Goal: Task Accomplishment & Management: Complete application form

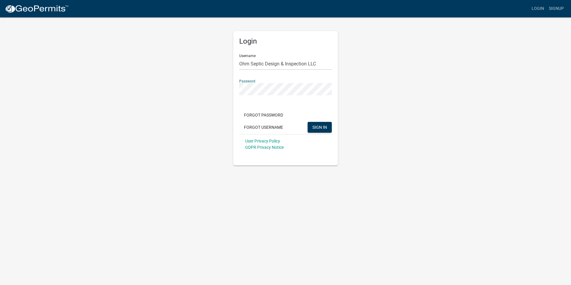
click at [308, 122] on button "SIGN IN" at bounding box center [320, 127] width 24 height 11
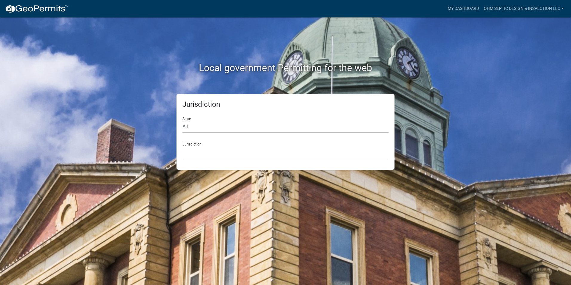
click at [206, 122] on select "All [US_STATE] [US_STATE] [US_STATE] [US_STATE] [US_STATE] [US_STATE] [US_STATE…" at bounding box center [285, 127] width 206 height 12
select select "[US_STATE]"
click at [182, 121] on select "All Colorado Georgia Indiana Iowa Kansas Minnesota Ohio South Carolina Wisconsin" at bounding box center [285, 127] width 206 height 12
click at [205, 154] on select "Becker County, Minnesota Benton County, Minnesota Carlton County, Minnesota Cit…" at bounding box center [285, 152] width 206 height 12
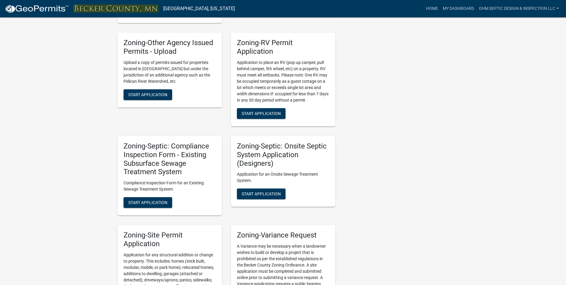
scroll to position [478, 0]
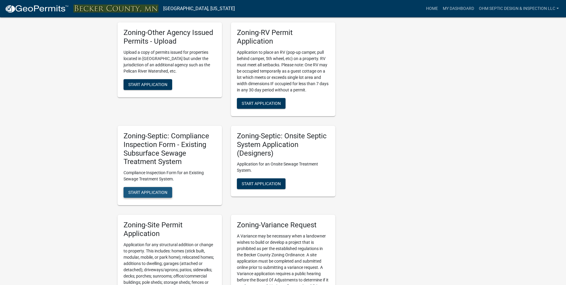
click at [152, 195] on span "Start Application" at bounding box center [147, 192] width 39 height 5
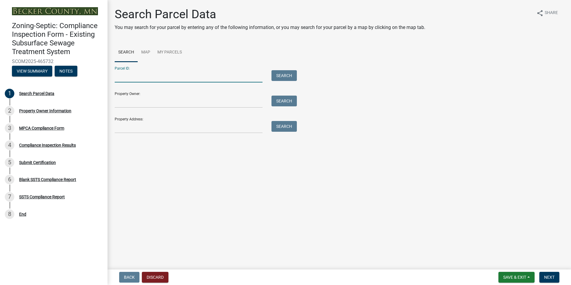
click at [150, 76] on input "Parcel ID:" at bounding box center [189, 76] width 148 height 12
type input "081174000"
click at [287, 75] on button "Search" at bounding box center [283, 75] width 25 height 11
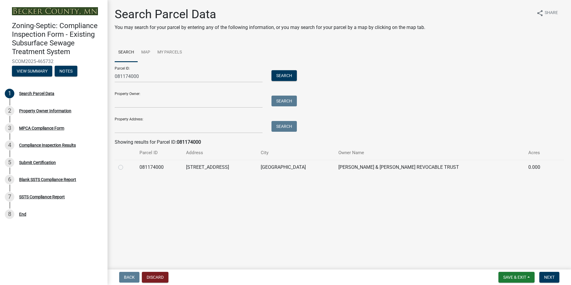
click at [125, 164] on label at bounding box center [125, 164] width 0 height 0
click at [125, 168] on input "radio" at bounding box center [127, 166] width 4 height 4
radio input "true"
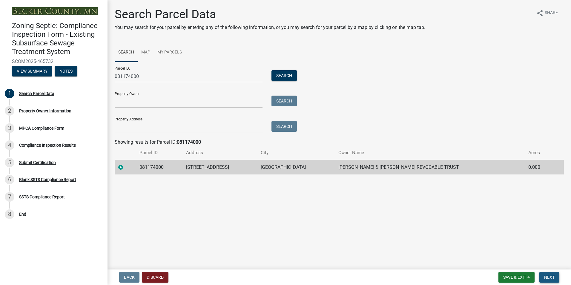
click at [551, 276] on span "Next" at bounding box center [549, 277] width 10 height 5
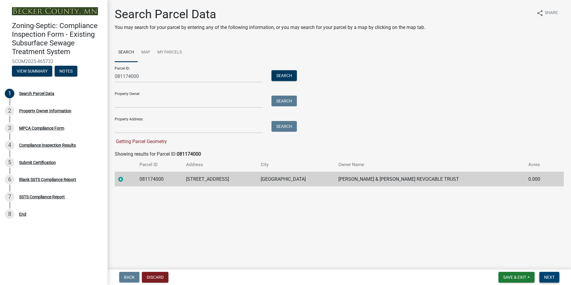
click at [552, 279] on span "Next" at bounding box center [549, 277] width 10 height 5
click at [125, 176] on label at bounding box center [125, 176] width 0 height 0
click at [125, 179] on input "radio" at bounding box center [127, 178] width 4 height 4
click at [551, 276] on span "Next" at bounding box center [549, 277] width 10 height 5
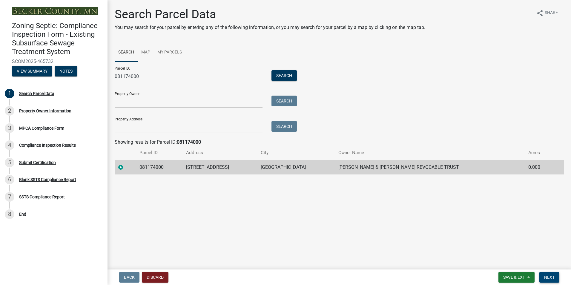
click at [552, 279] on span "Next" at bounding box center [549, 277] width 10 height 5
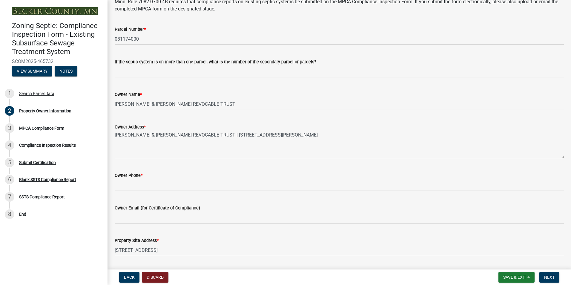
scroll to position [60, 0]
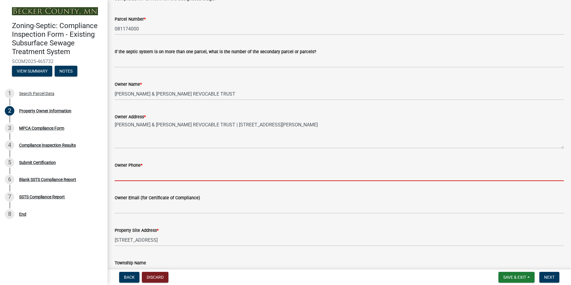
click at [120, 175] on input "Owner Phone *" at bounding box center [339, 175] width 449 height 12
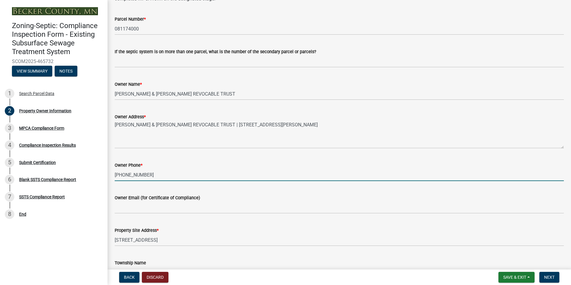
type input "701-371-6588"
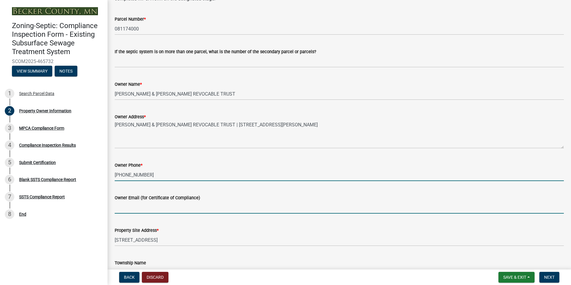
click at [141, 207] on input "Owner Email (for Certificate of Compliance)" at bounding box center [339, 207] width 449 height 12
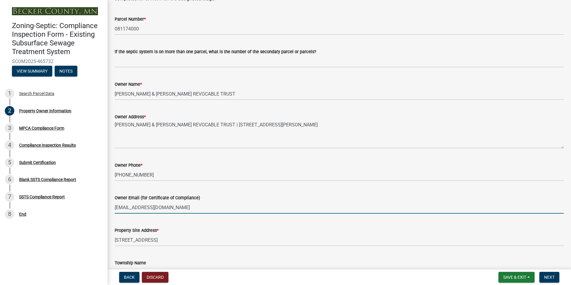
type input "cashwaysales@gmail.com"
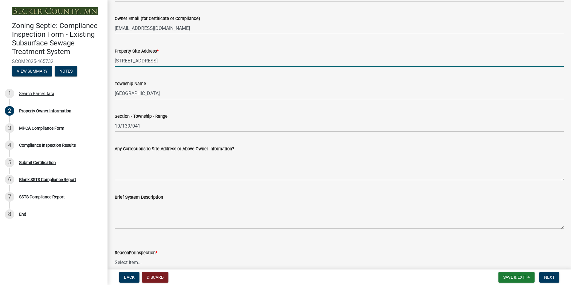
scroll to position [269, 0]
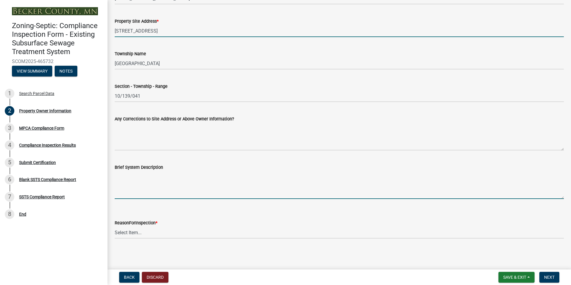
click at [136, 182] on textarea "Brief System Description" at bounding box center [339, 185] width 449 height 28
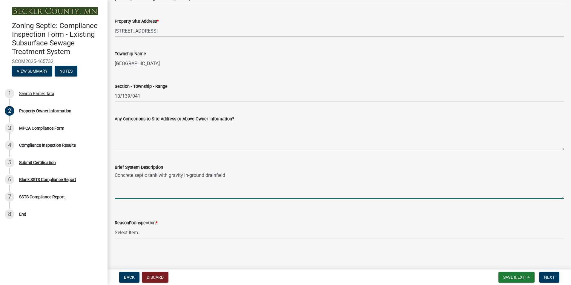
type textarea "Concrete septic tank with gravity in-ground drainfield"
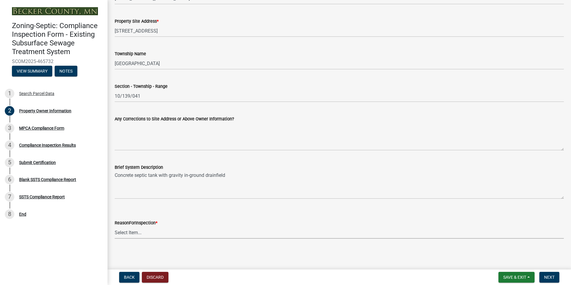
click at [142, 230] on select "Select Item... Property Sale Lake Study Required for Permit Other" at bounding box center [339, 232] width 449 height 12
click at [115, 226] on select "Select Item... Property Sale Lake Study Required for Permit Other" at bounding box center [339, 232] width 449 height 12
select select "3e6c5637-c66b-418d-927c-69aaf39ab5a9"
click at [555, 276] on button "Next" at bounding box center [549, 277] width 20 height 11
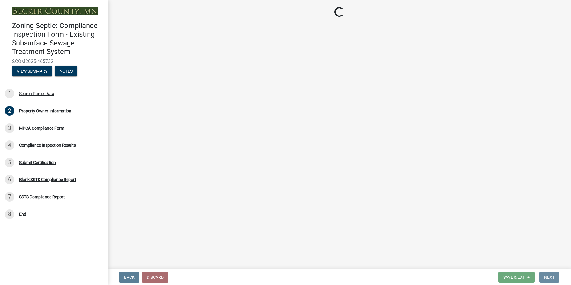
scroll to position [0, 0]
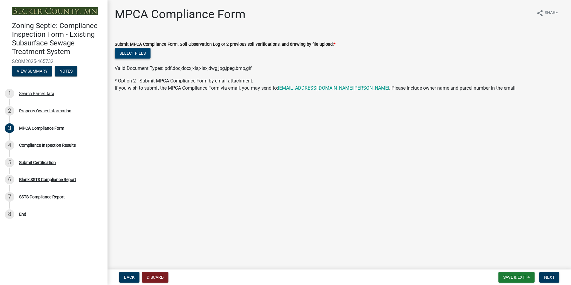
click at [136, 54] on button "Select files" at bounding box center [133, 53] width 36 height 11
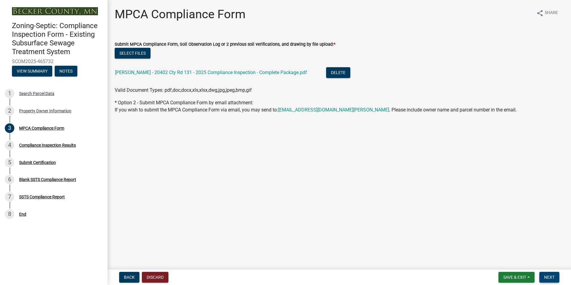
click at [552, 277] on span "Next" at bounding box center [549, 277] width 10 height 5
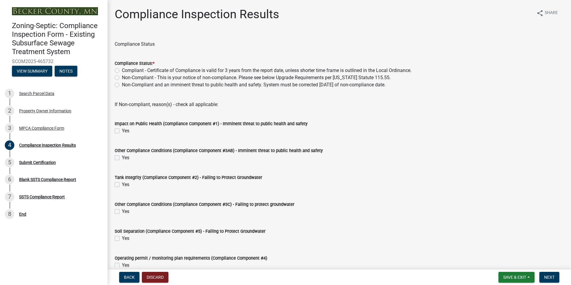
click at [122, 70] on label "Compliant - Certificate of Compliance is valid for 3 years from the report date…" at bounding box center [267, 70] width 290 height 7
click at [122, 70] on input "Compliant - Certificate of Compliance is valid for 3 years from the report date…" at bounding box center [124, 69] width 4 height 4
radio input "true"
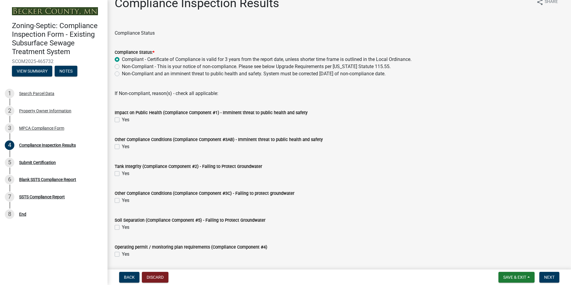
scroll to position [30, 0]
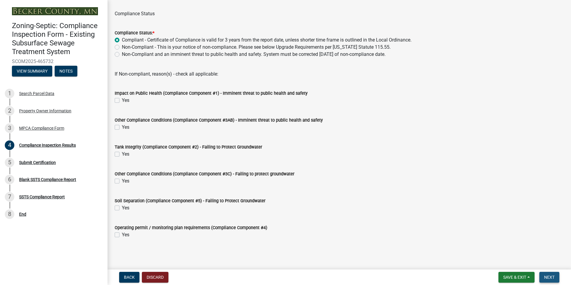
click at [551, 278] on span "Next" at bounding box center [549, 277] width 10 height 5
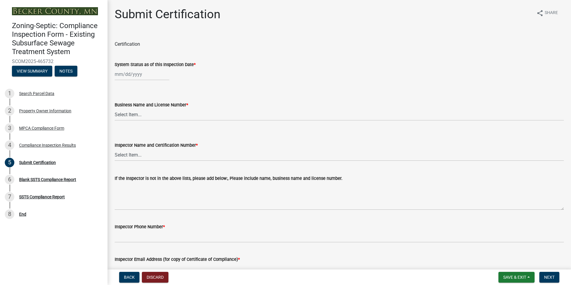
click at [130, 77] on div at bounding box center [142, 74] width 55 height 12
select select "8"
select select "2025"
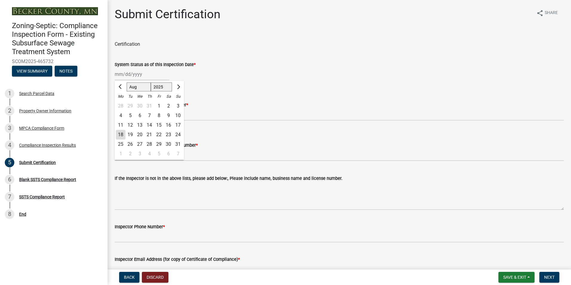
click at [140, 127] on div "13" at bounding box center [140, 125] width 10 height 10
type input "08/13/2025"
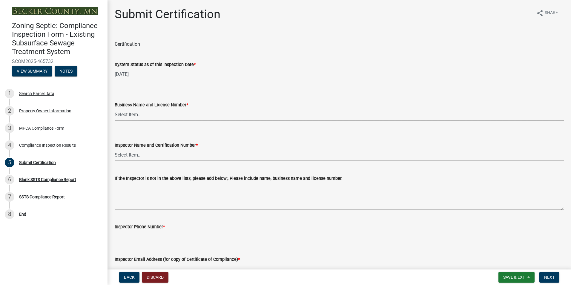
click at [135, 114] on select "Select Item... OTHER – Not listed (please add in next field and we will add to …" at bounding box center [339, 114] width 449 height 12
click at [115, 108] on select "Select Item... OTHER – Not listed (please add in next field and we will add to …" at bounding box center [339, 114] width 449 height 12
select select "a1c7aaec-9474-4116-82c8-52c5f7bd5d19"
click at [137, 154] on select "Select Item... OTHER – Not listed (please add in next field and we will add to …" at bounding box center [339, 155] width 449 height 12
click at [115, 149] on select "Select Item... OTHER – Not listed (please add in next field and we will add to …" at bounding box center [339, 155] width 449 height 12
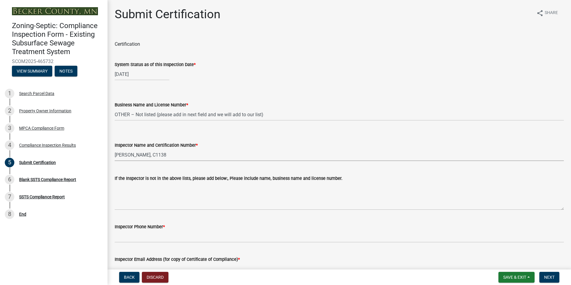
select select "b7e0b7a1-4d42-4994-8bb3-11d472edd40a"
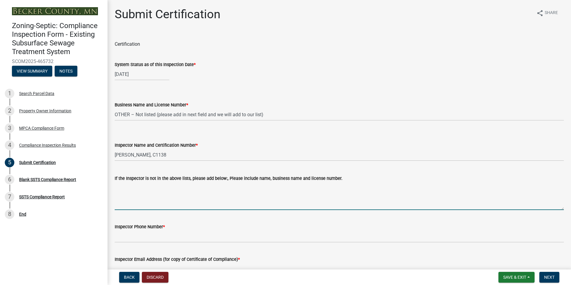
click at [149, 194] on textarea "If the Inspector is not in the above lists, please add below:, Please include n…" at bounding box center [339, 196] width 449 height 28
type textarea "Ohm Septic Design & Inspection LLC L#4423"
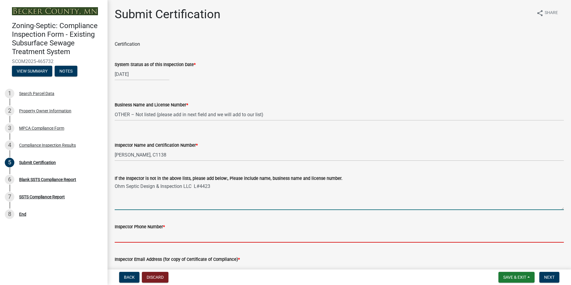
type input "218-439-6428"
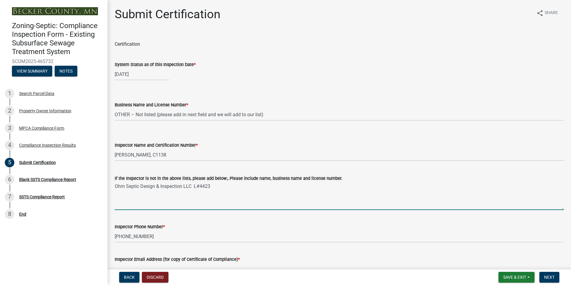
type input "chris_ohmseptic@outlook.com"
type input "07/23/2025"
select select "8"
select select "2025"
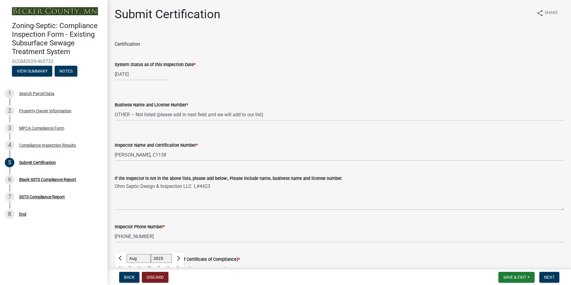
scroll to position [146, 0]
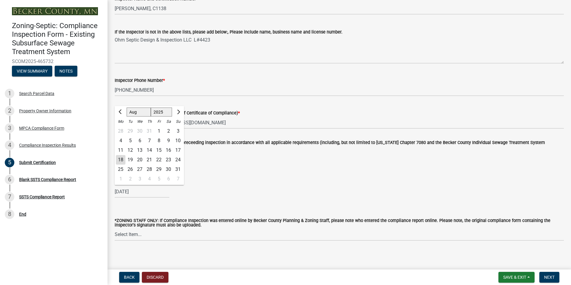
click at [123, 160] on div "18" at bounding box center [121, 160] width 10 height 10
type input "08/18/2025"
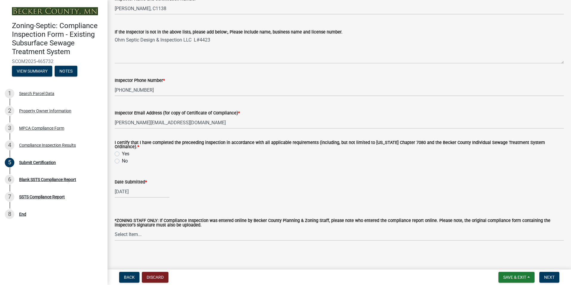
click at [122, 151] on label "Yes" at bounding box center [125, 153] width 7 height 7
click at [122, 151] on input "Yes" at bounding box center [124, 152] width 4 height 4
radio input "true"
click at [550, 276] on span "Next" at bounding box center [549, 277] width 10 height 5
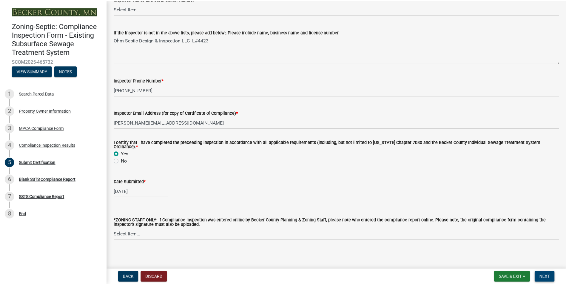
scroll to position [0, 0]
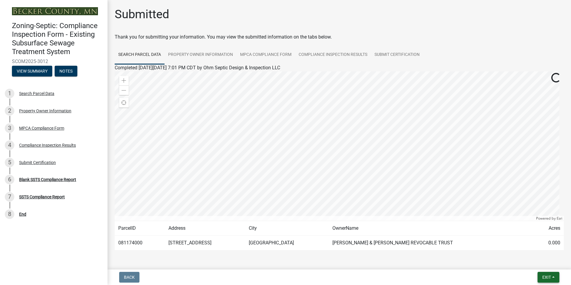
click at [553, 276] on button "Exit" at bounding box center [548, 277] width 22 height 11
click at [540, 262] on button "Save & Exit" at bounding box center [535, 261] width 48 height 14
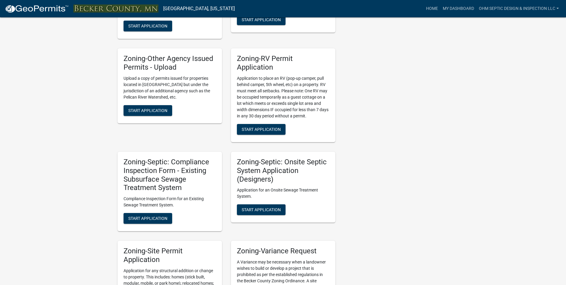
scroll to position [478, 0]
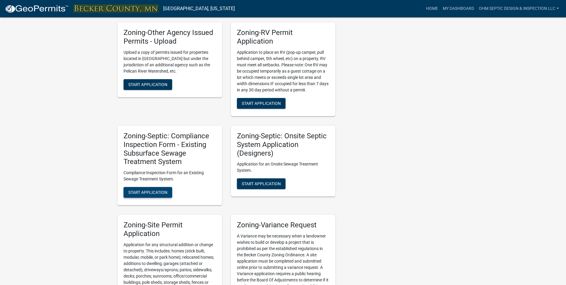
click at [147, 195] on span "Start Application" at bounding box center [147, 192] width 39 height 5
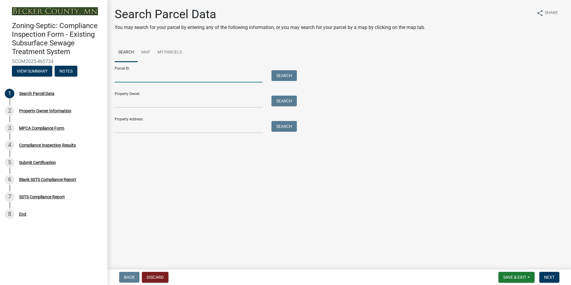
click at [178, 74] on input "Parcel ID:" at bounding box center [189, 76] width 148 height 12
type input "081173000"
click at [291, 76] on button "Search" at bounding box center [283, 75] width 25 height 11
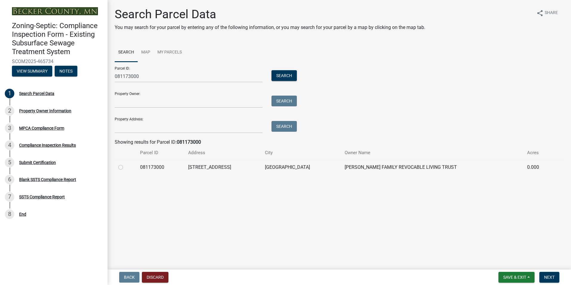
click at [125, 164] on label at bounding box center [125, 164] width 0 height 0
click at [125, 168] on input "radio" at bounding box center [127, 166] width 4 height 4
radio input "true"
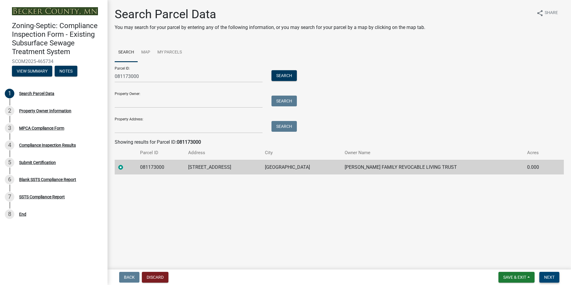
click at [551, 278] on span "Next" at bounding box center [549, 277] width 10 height 5
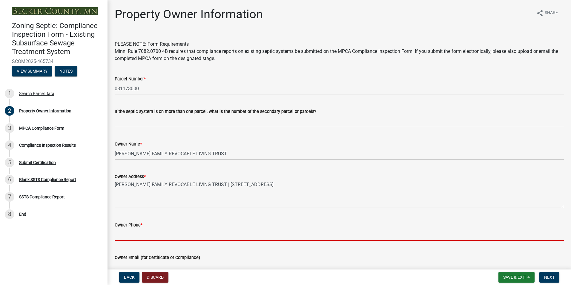
click at [135, 230] on input "Owner Phone *" at bounding box center [339, 234] width 449 height 12
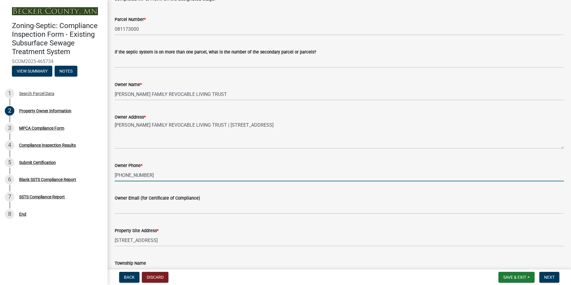
scroll to position [60, 0]
type input "701-238-4290"
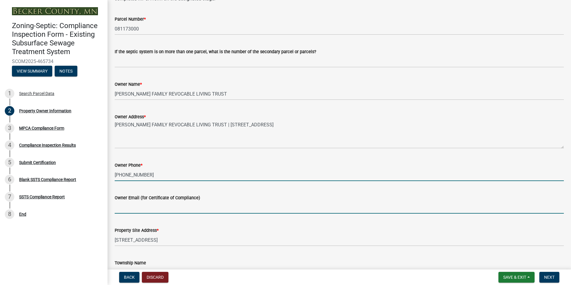
click at [130, 209] on input "Owner Email (for Certificate of Compliance)" at bounding box center [339, 207] width 449 height 12
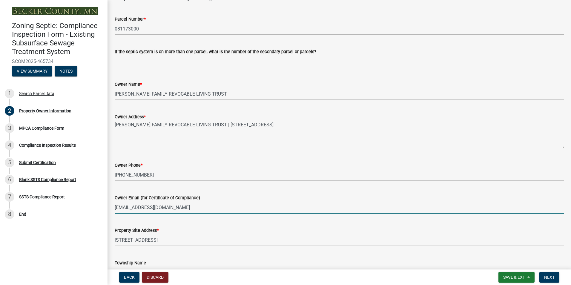
type input "curtheiser@millerinsulation.com"
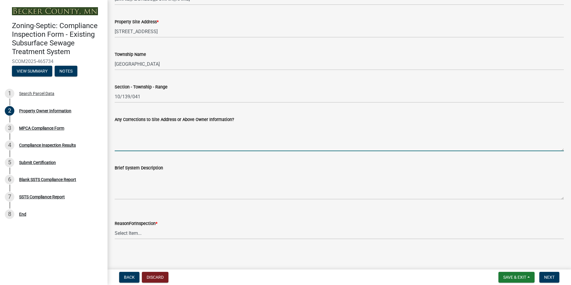
scroll to position [269, 0]
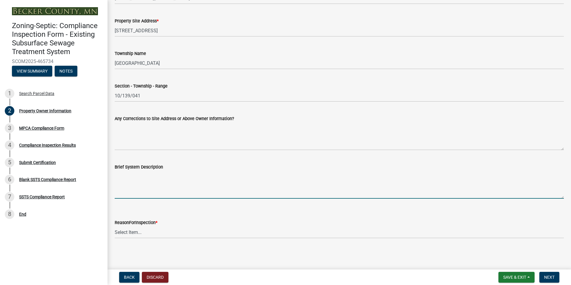
click at [136, 179] on textarea "Brief System Description" at bounding box center [339, 184] width 449 height 28
type textarea "S"
type textarea "Concrete septic tank with gravity in-ground drainfield"
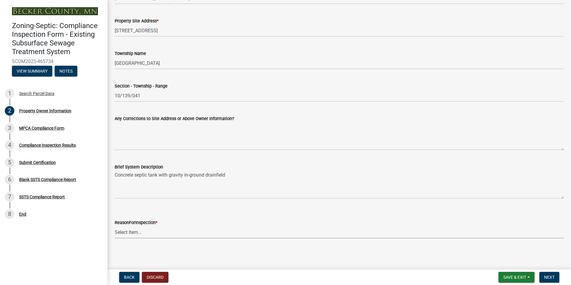
click at [135, 226] on select "Select Item... Property Sale Lake Study Required for Permit Other" at bounding box center [339, 232] width 449 height 12
click at [115, 226] on select "Select Item... Property Sale Lake Study Required for Permit Other" at bounding box center [339, 232] width 449 height 12
select select "3e6c5637-c66b-418d-927c-69aaf39ab5a9"
click at [553, 276] on span "Next" at bounding box center [549, 277] width 10 height 5
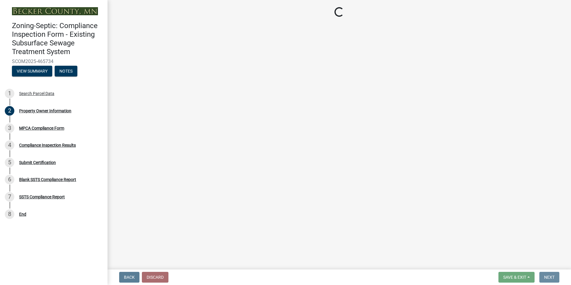
scroll to position [0, 0]
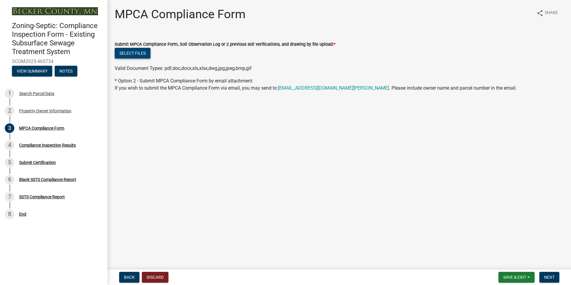
click at [142, 53] on button "Select files" at bounding box center [133, 53] width 36 height 11
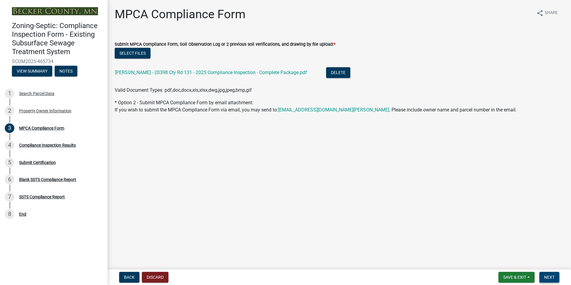
click at [557, 278] on button "Next" at bounding box center [549, 277] width 20 height 11
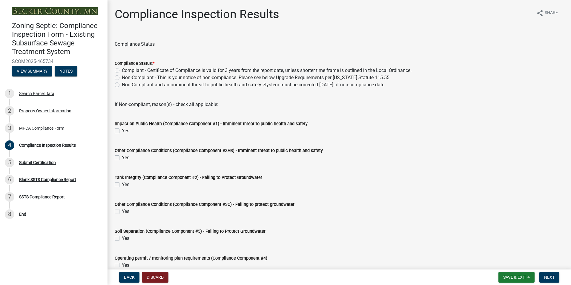
click at [122, 69] on label "Compliant - Certificate of Compliance is valid for 3 years from the report date…" at bounding box center [267, 70] width 290 height 7
click at [122, 69] on input "Compliant - Certificate of Compliance is valid for 3 years from the report date…" at bounding box center [124, 69] width 4 height 4
radio input "true"
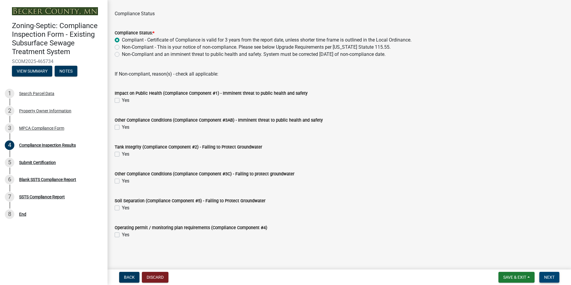
click at [551, 280] on button "Next" at bounding box center [549, 277] width 20 height 11
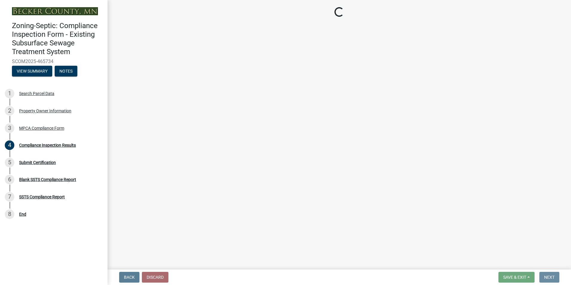
scroll to position [0, 0]
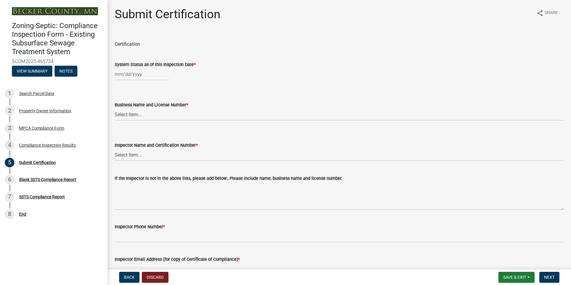
click at [112, 75] on div "System Status as of this Inspection Date *" at bounding box center [339, 67] width 458 height 28
click at [119, 74] on div at bounding box center [142, 74] width 55 height 12
select select "8"
select select "2025"
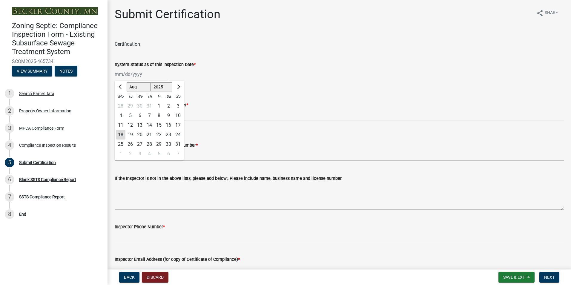
click at [141, 126] on div "13" at bounding box center [140, 125] width 10 height 10
type input "08/13/2025"
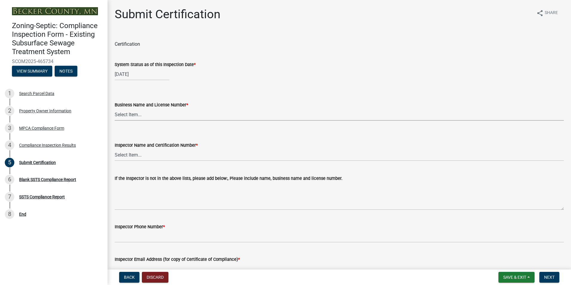
click at [136, 113] on select "Select Item... OTHER – Not listed (please add in next field and we will add to …" at bounding box center [339, 114] width 449 height 12
click at [115, 108] on select "Select Item... OTHER – Not listed (please add in next field and we will add to …" at bounding box center [339, 114] width 449 height 12
select select "a1c7aaec-9474-4116-82c8-52c5f7bd5d19"
click at [135, 157] on select "Select Item... OTHER – Not listed (please add in next field and we will add to …" at bounding box center [339, 155] width 449 height 12
click at [115, 149] on select "Select Item... OTHER – Not listed (please add in next field and we will add to …" at bounding box center [339, 155] width 449 height 12
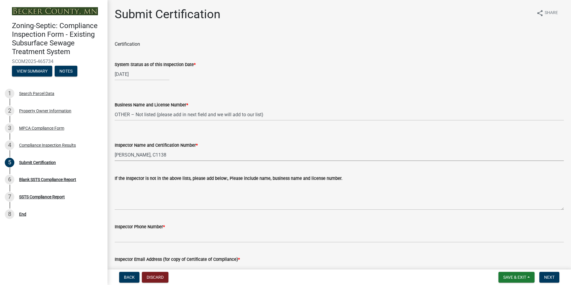
select select "b7e0b7a1-4d42-4994-8bb3-11d472edd40a"
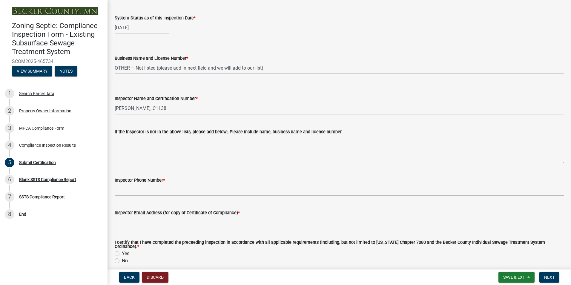
scroll to position [60, 0]
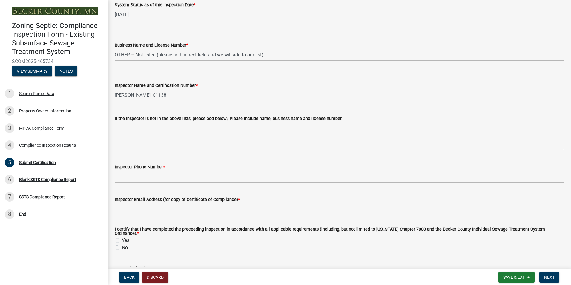
click at [169, 137] on textarea "If the Inspector is not in the above lists, please add below:, Please include n…" at bounding box center [339, 136] width 449 height 28
type textarea "Ohm Septic Design & Inspection LLC L#4423"
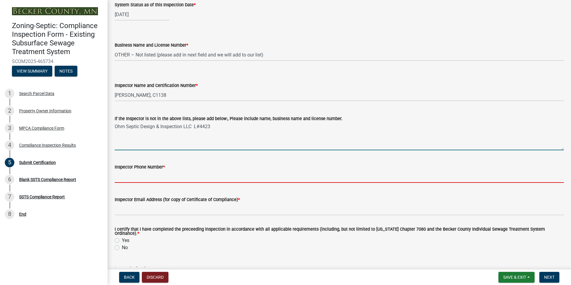
type input "218-439-6428"
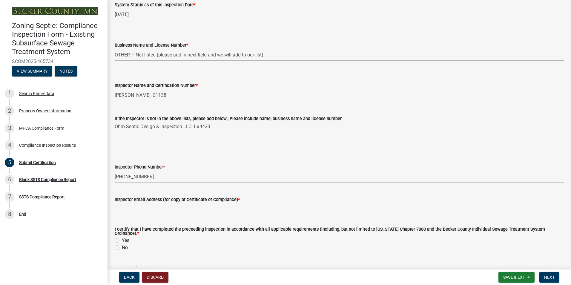
type input "chris_ohmseptic@outlook.com"
type input "07/23/2025"
select select "8"
select select "2025"
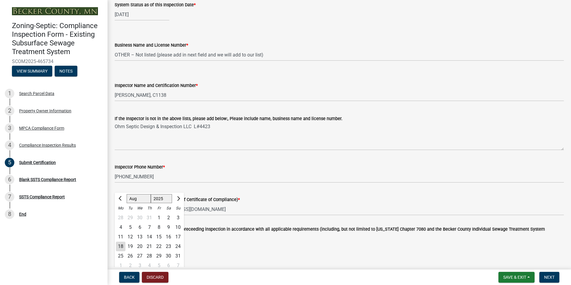
scroll to position [90, 0]
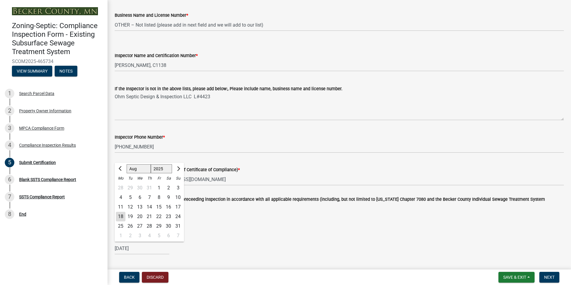
click at [121, 212] on div "18" at bounding box center [121, 217] width 10 height 10
type input "08/18/2025"
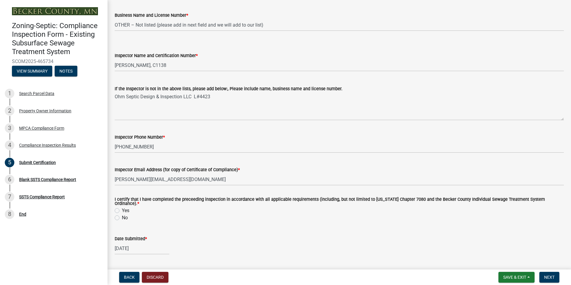
click at [122, 208] on label "Yes" at bounding box center [125, 210] width 7 height 7
click at [122, 208] on input "Yes" at bounding box center [124, 209] width 4 height 4
radio input "true"
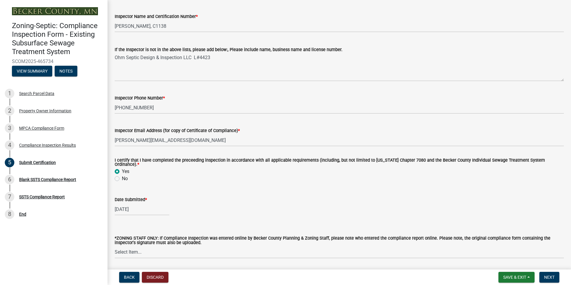
scroll to position [146, 0]
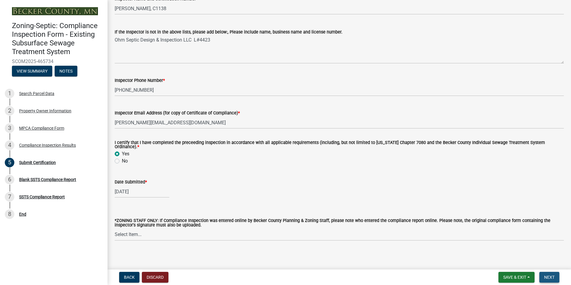
click at [555, 279] on button "Next" at bounding box center [549, 277] width 20 height 11
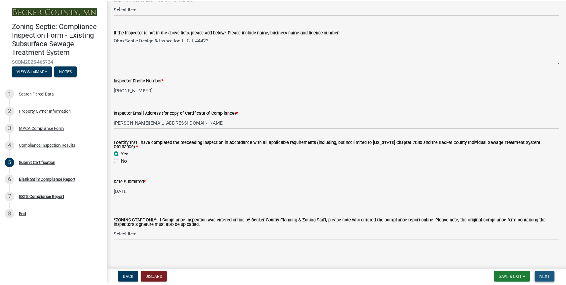
scroll to position [0, 0]
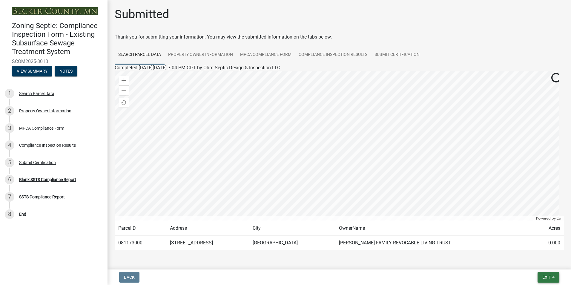
click at [550, 276] on span "Exit" at bounding box center [546, 277] width 9 height 5
click at [543, 265] on button "Save & Exit" at bounding box center [535, 261] width 48 height 14
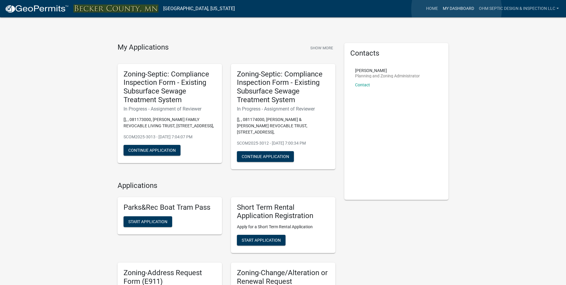
click at [457, 9] on link "My Dashboard" at bounding box center [459, 8] width 36 height 11
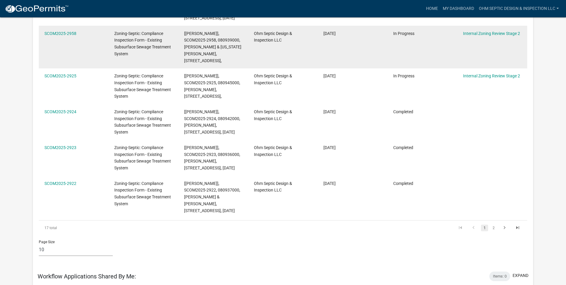
scroll to position [299, 0]
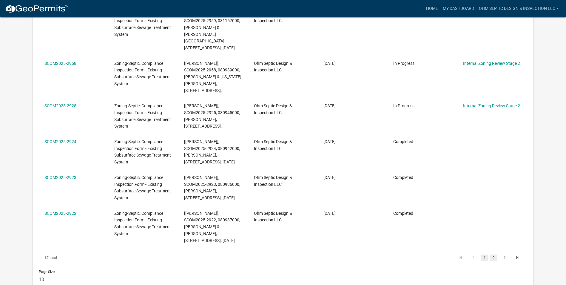
click at [495, 254] on link "2" at bounding box center [493, 257] width 7 height 7
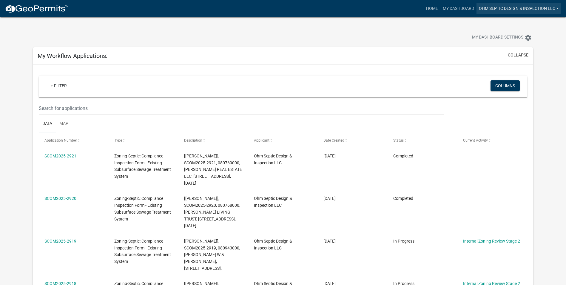
click at [540, 7] on link "Ohm Septic Design & Inspection LLC" at bounding box center [519, 8] width 85 height 11
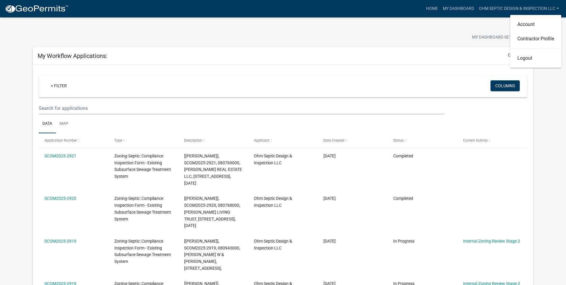
click at [328, 32] on div "My Dashboard Settings settings" at bounding box center [432, 38] width 212 height 13
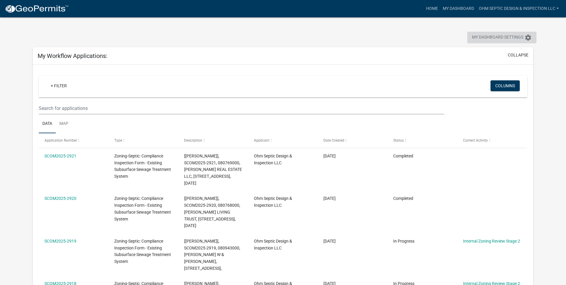
click at [492, 36] on span "My Dashboard Settings" at bounding box center [497, 37] width 51 height 7
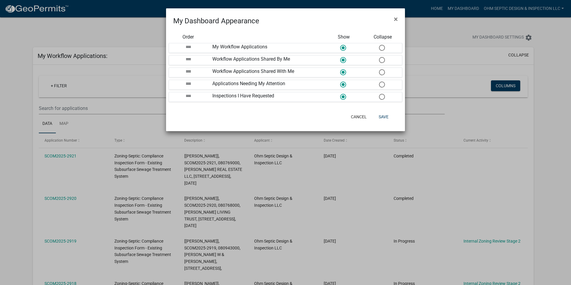
click at [426, 36] on ngb-modal-window "My Dashboard Appearance × Order Show Collapse drag_handle My Workflow Applicati…" at bounding box center [285, 142] width 571 height 285
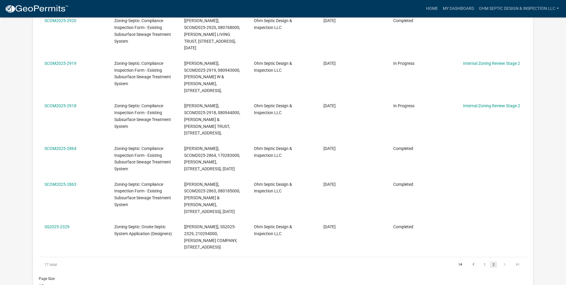
scroll to position [179, 0]
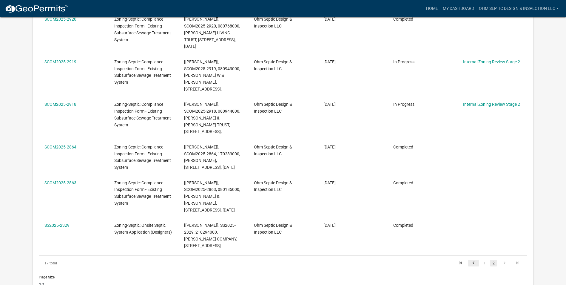
click at [476, 260] on icon "go to previous page" at bounding box center [474, 263] width 8 height 7
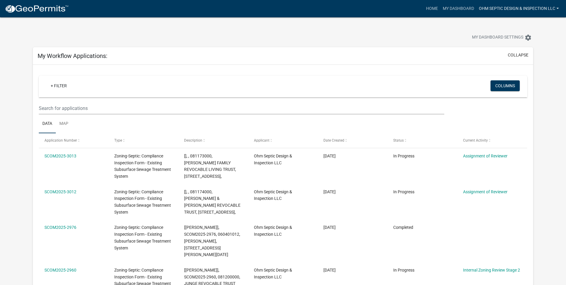
click at [537, 8] on link "Ohm Septic Design & Inspection LLC" at bounding box center [519, 8] width 85 height 11
click at [528, 59] on link "Logout" at bounding box center [536, 58] width 51 height 14
